Goal: Task Accomplishment & Management: Complete application form

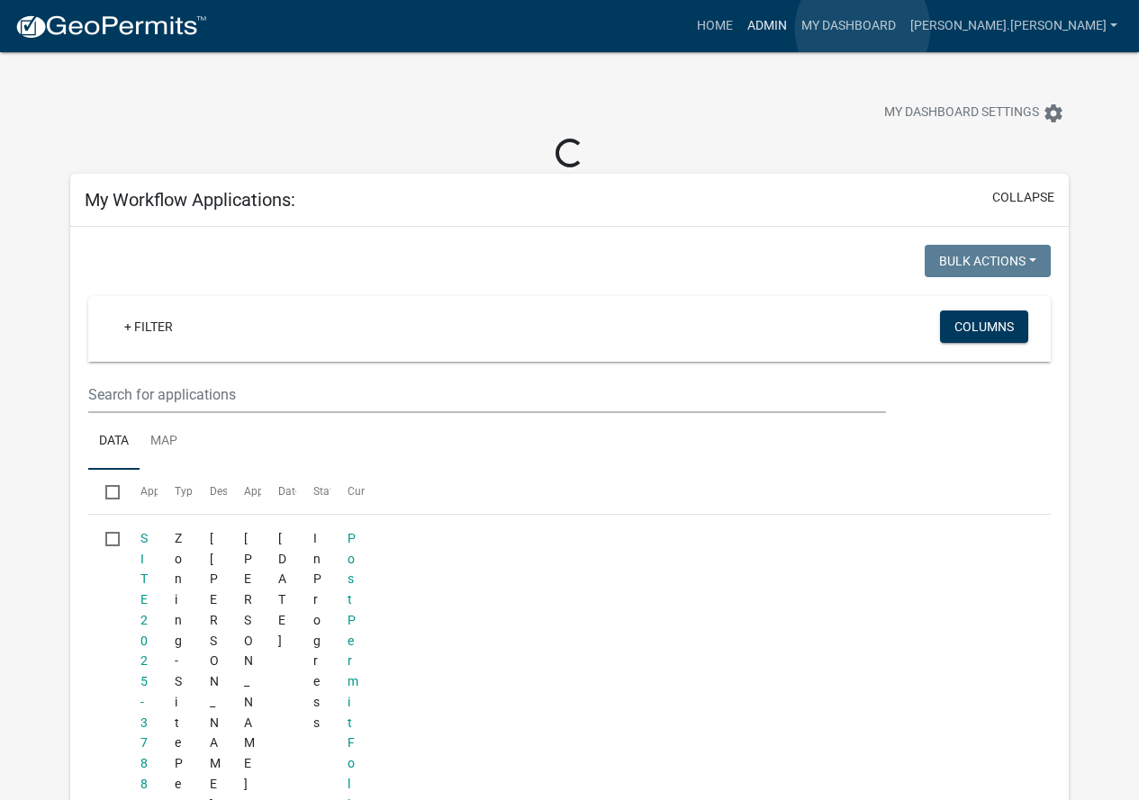
click at [794, 29] on link "Admin" at bounding box center [767, 26] width 54 height 34
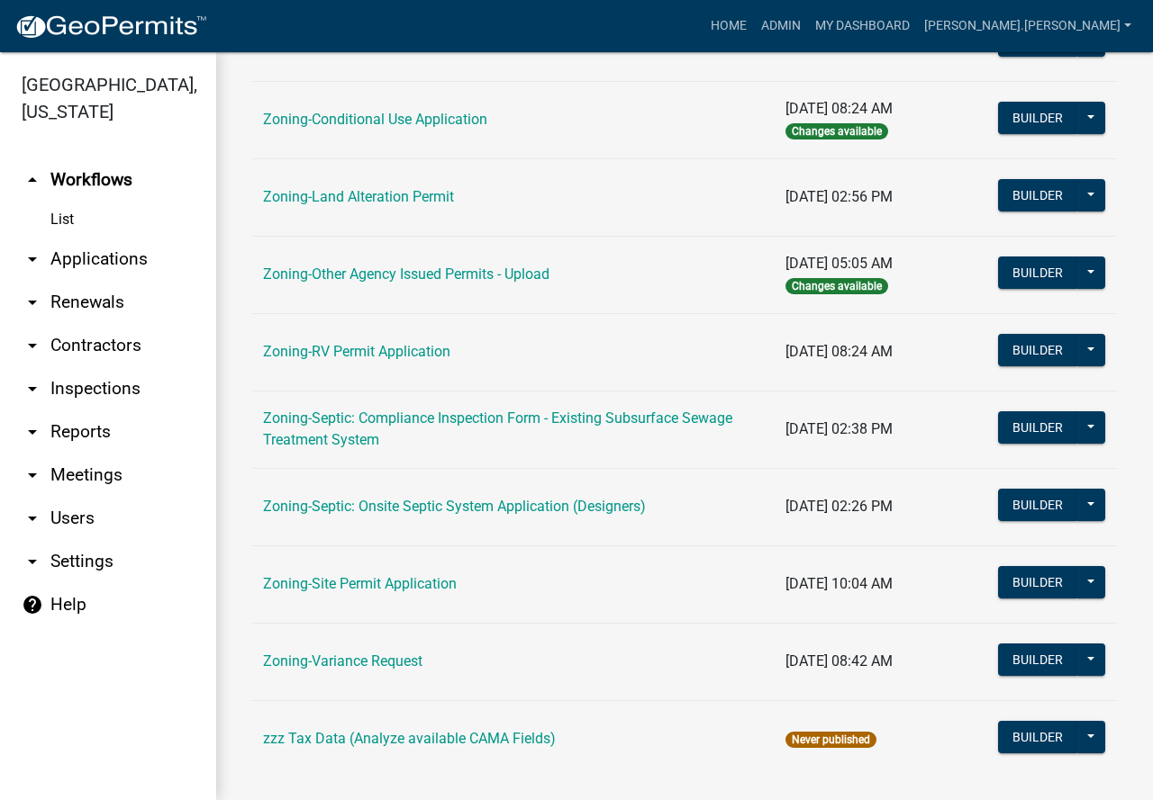
scroll to position [568, 0]
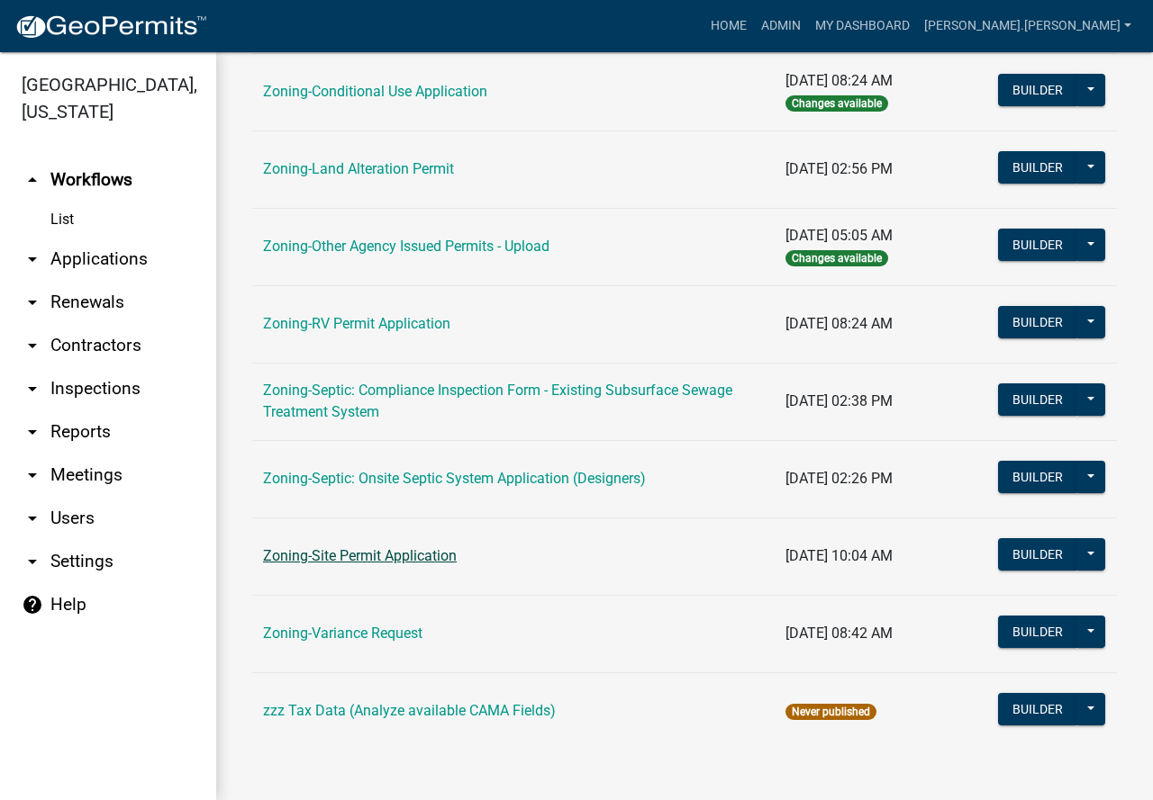
click at [427, 561] on link "Zoning-Site Permit Application" at bounding box center [360, 555] width 194 height 17
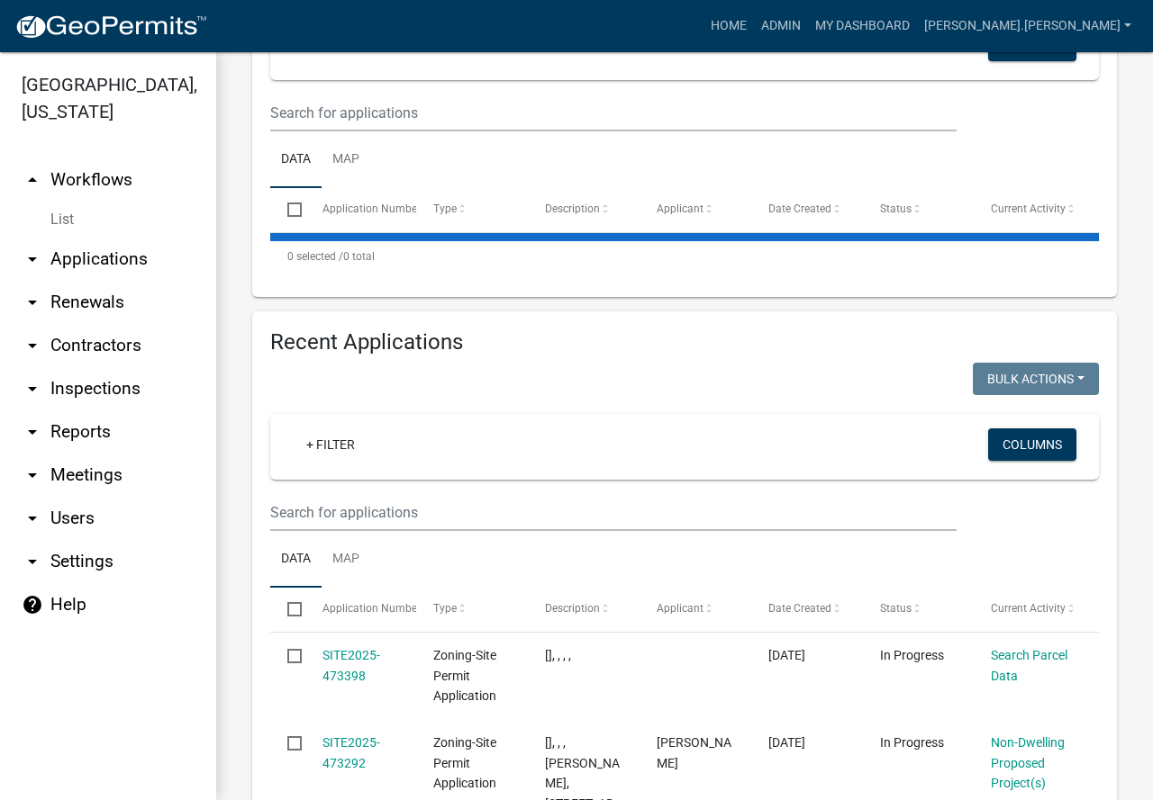
scroll to position [450, 0]
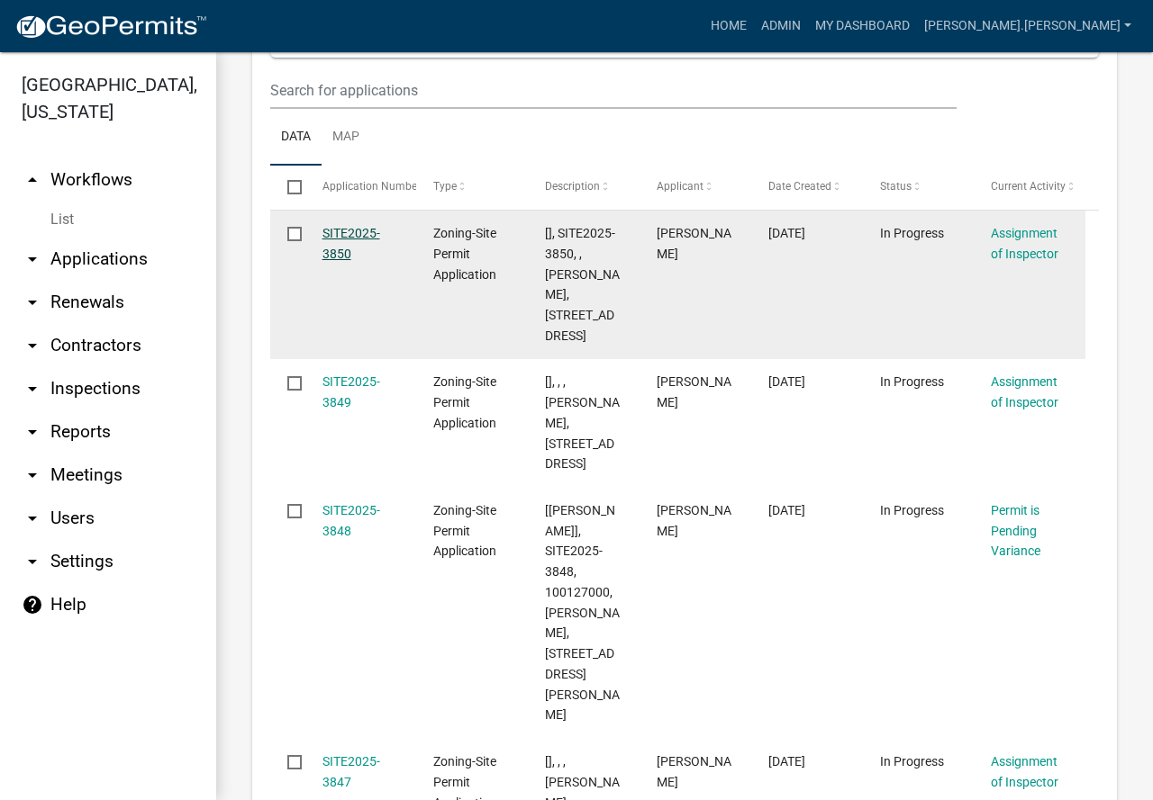
click at [340, 231] on link "SITE2025-3850" at bounding box center [351, 243] width 58 height 35
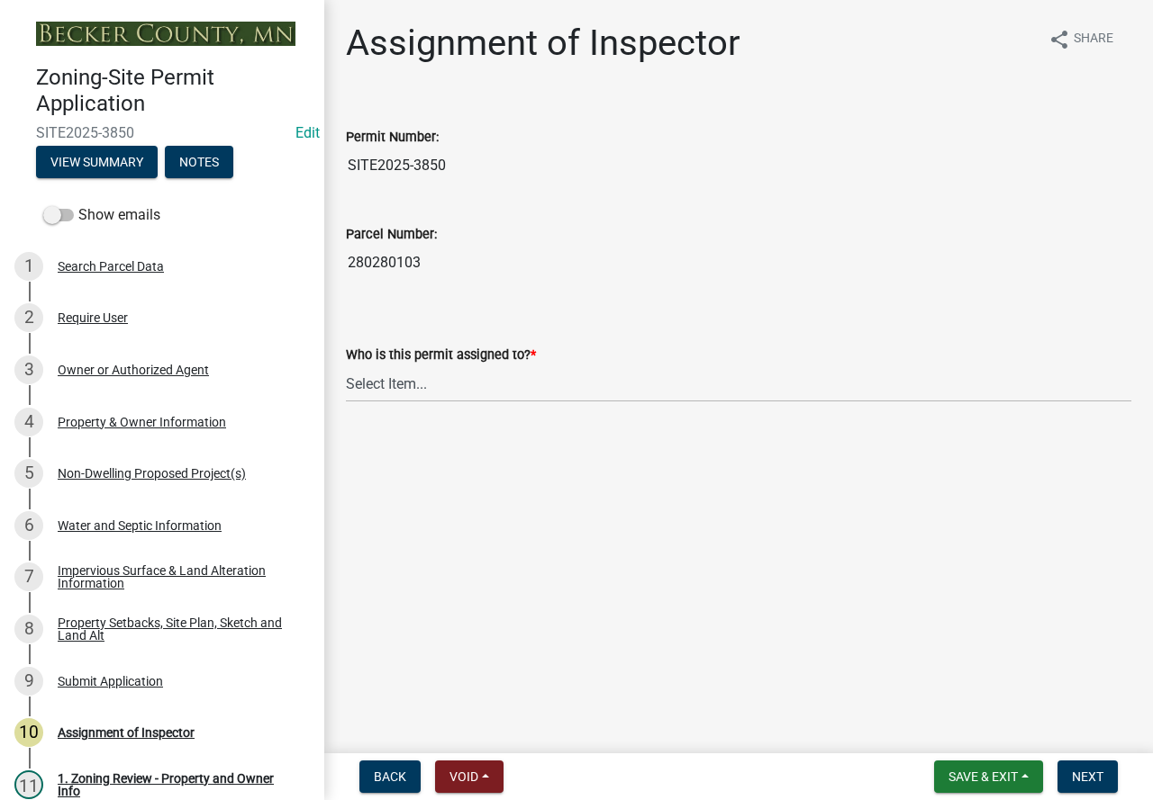
drag, startPoint x: 541, startPoint y: 411, endPoint x: 534, endPoint y: 451, distance: 40.3
click at [534, 451] on main "Assignment of Inspector share Share Permit Number: SITE2025-3850 Parcel Number:…" at bounding box center [738, 373] width 828 height 746
drag, startPoint x: 487, startPoint y: 458, endPoint x: 157, endPoint y: 626, distance: 370.5
click at [157, 626] on div "Property Setbacks, Site Plan, Sketch and Land Alt" at bounding box center [177, 629] width 238 height 25
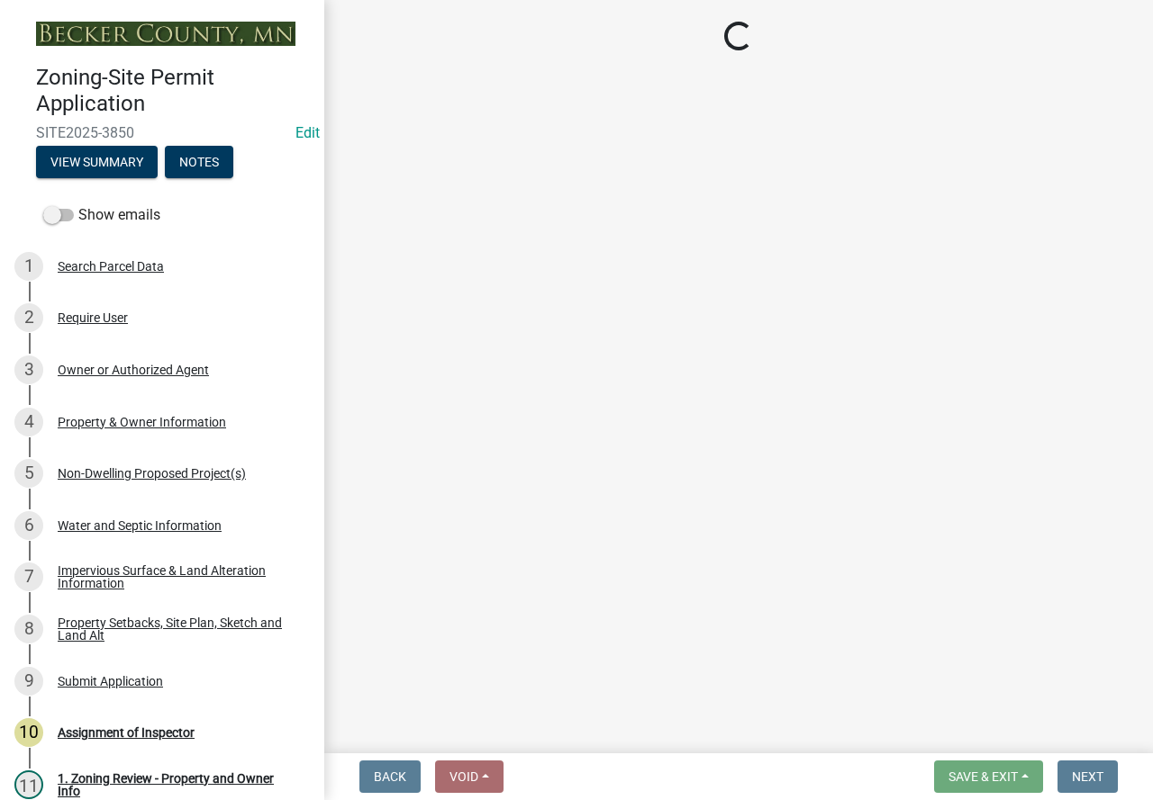
select select "bc359128-44fe-43a6-b559-d4174f4d38cf"
select select "e969d327-9a72-42db-aaa1-fee7d674f6e2"
select select "b56a4575-9846-47cf-8067-c59a4853da22"
select select "12f785fb-c378-4b18-841c-21c73dc99083"
select select "e8ab2dc3-aa3f-46f3-9b4a-37eb25ad84af"
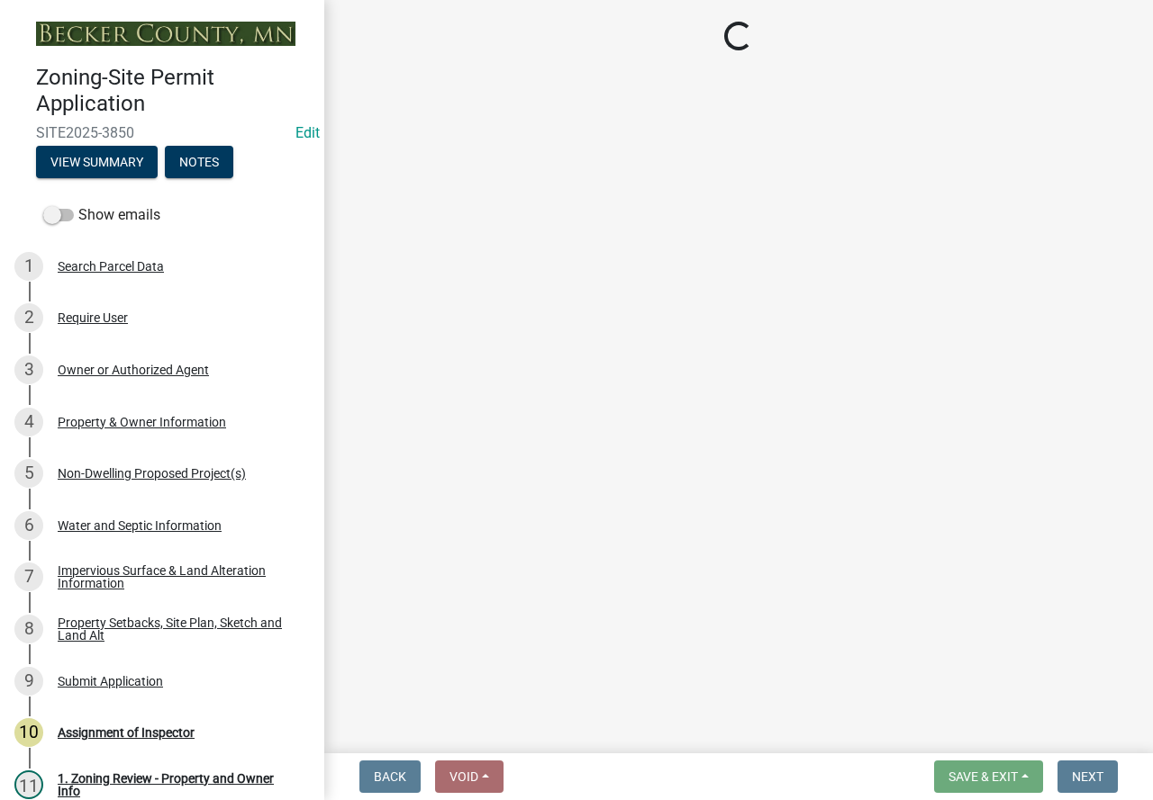
select select "55cff22b-1471-4b51-819a-317e4a6b5cc9"
select select "b98836ba-4715-455d-97ab-be9a9df498a8"
select select "d61e3758-d187-40af-a435-5e09c3f3d509"
select select "c8b8ea71-7088-4e87-a493-7bc88cc2835b"
select select "903671c1-7ca7-4abb-b27f-c05a22b8fb3f"
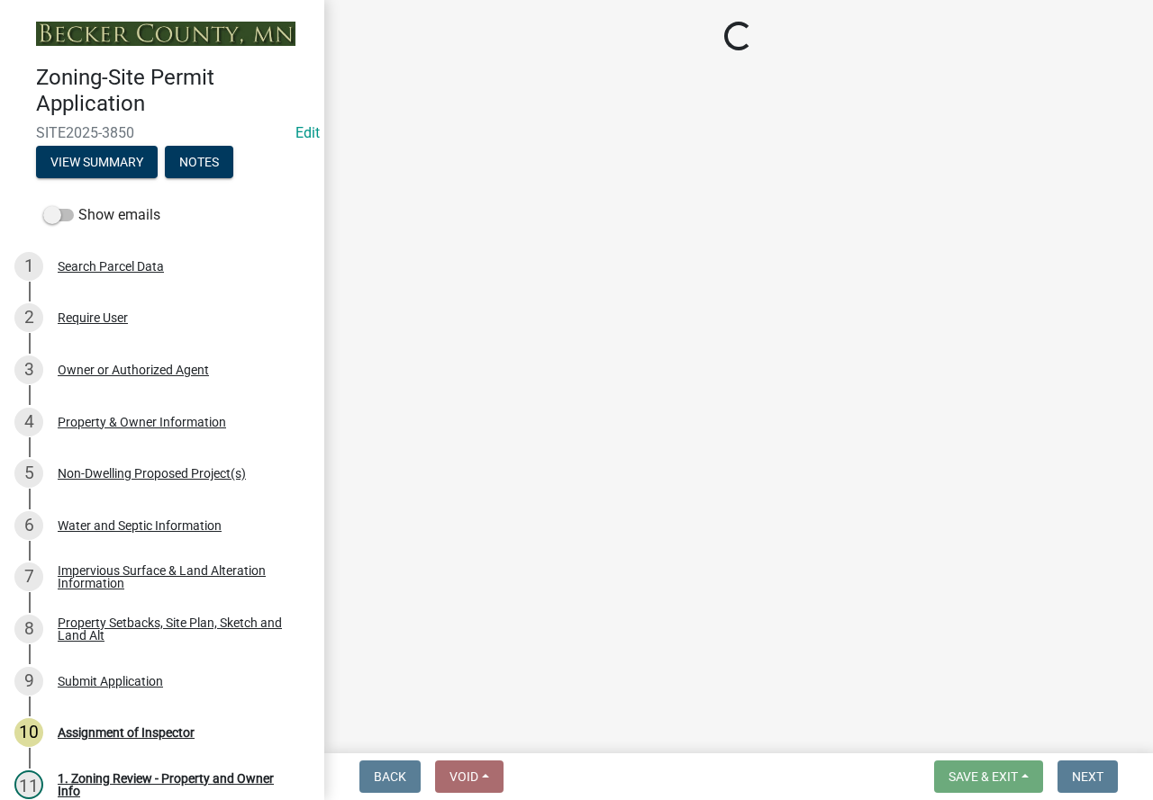
select select "19d13e65-c93d-443e-910a-7a17299544cc"
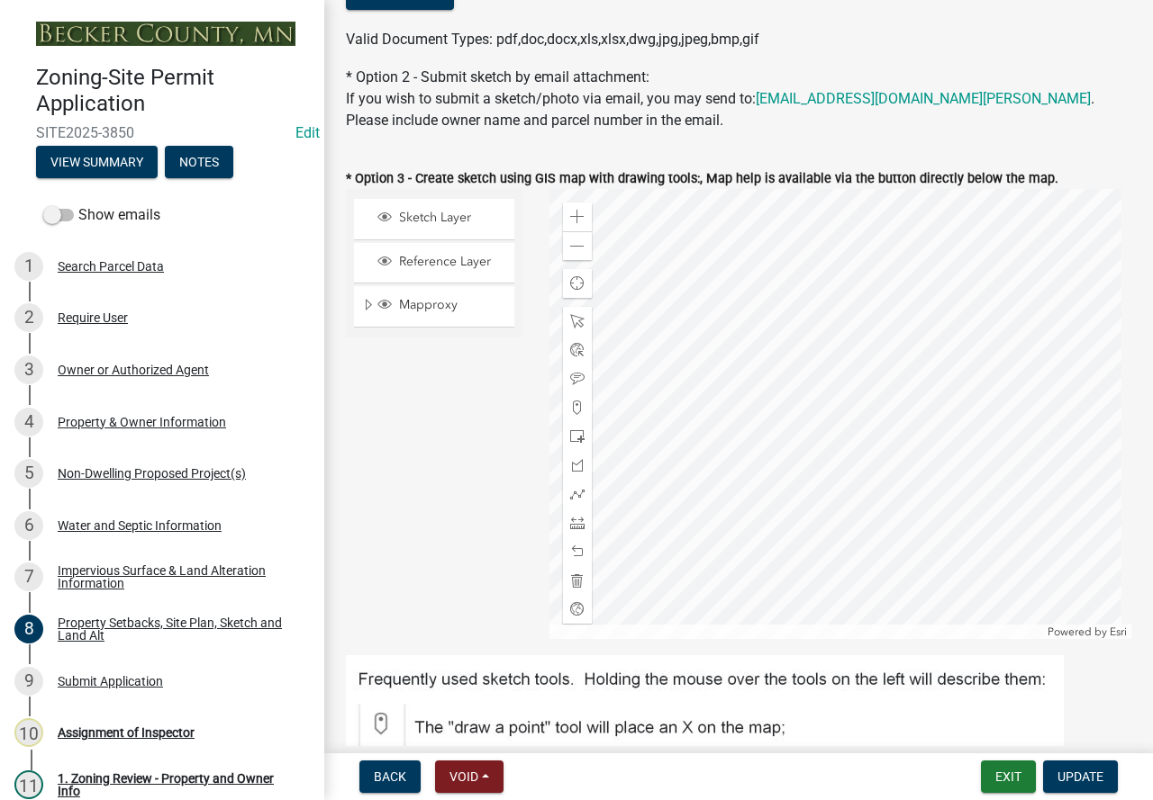
scroll to position [540, 0]
click at [576, 244] on span at bounding box center [577, 247] width 14 height 14
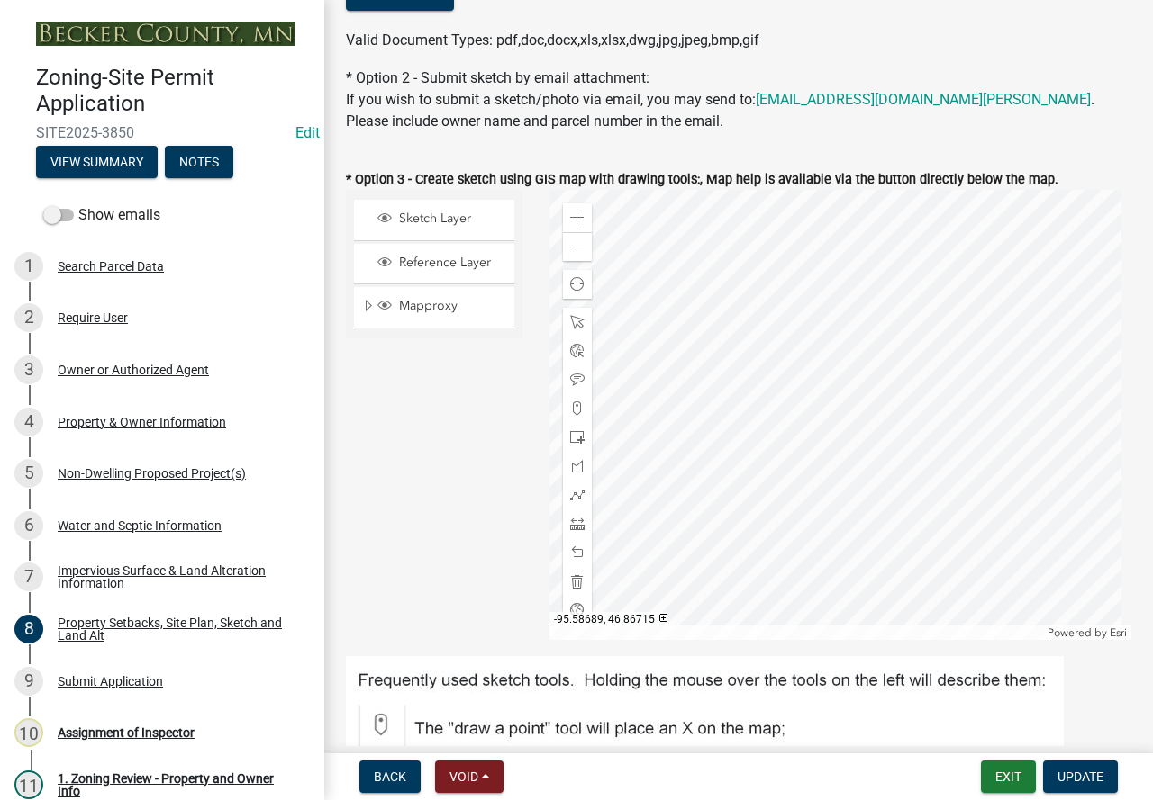
click at [760, 424] on div at bounding box center [840, 415] width 583 height 450
click at [574, 245] on span at bounding box center [577, 247] width 14 height 14
click at [820, 459] on div at bounding box center [840, 415] width 583 height 450
